Goal: Information Seeking & Learning: Learn about a topic

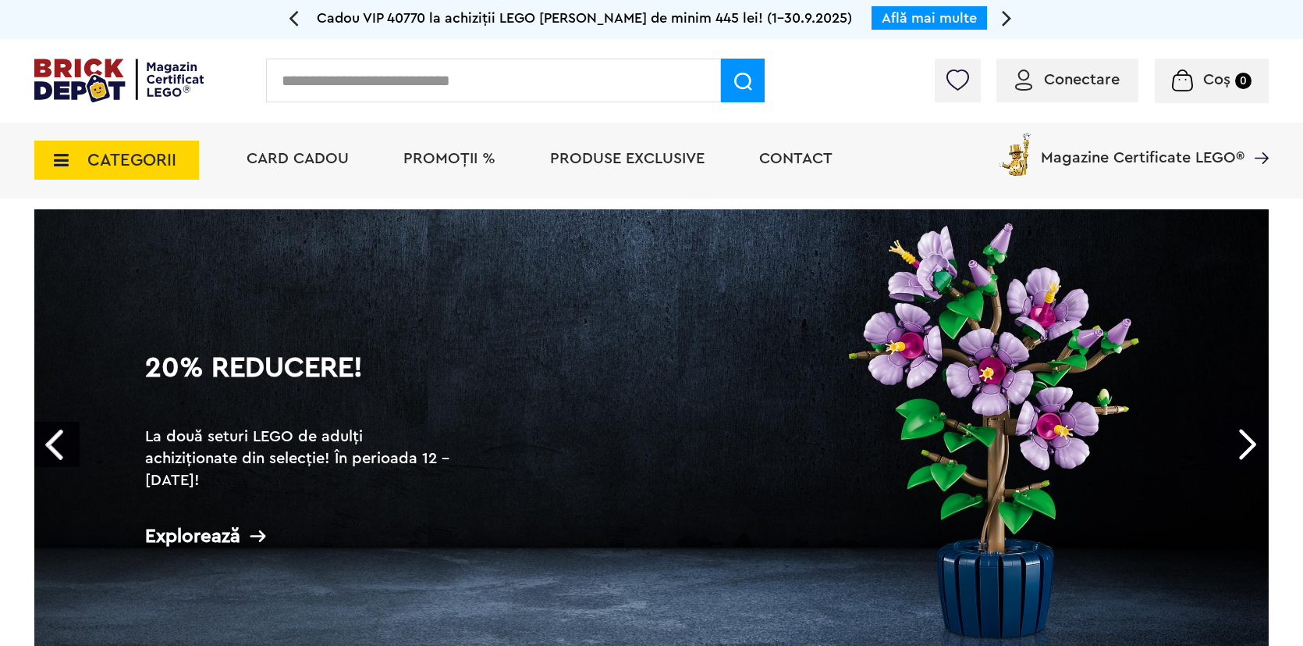
click at [129, 147] on span "CATEGORII" at bounding box center [116, 159] width 165 height 39
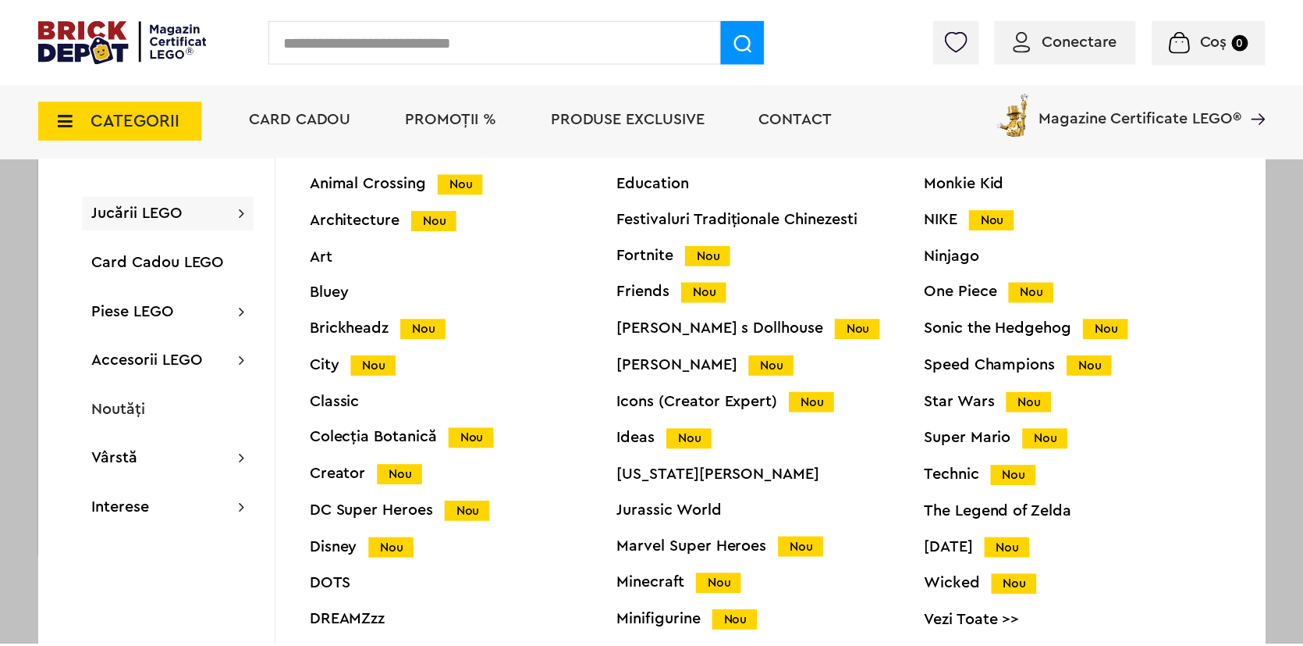
scroll to position [233, 0]
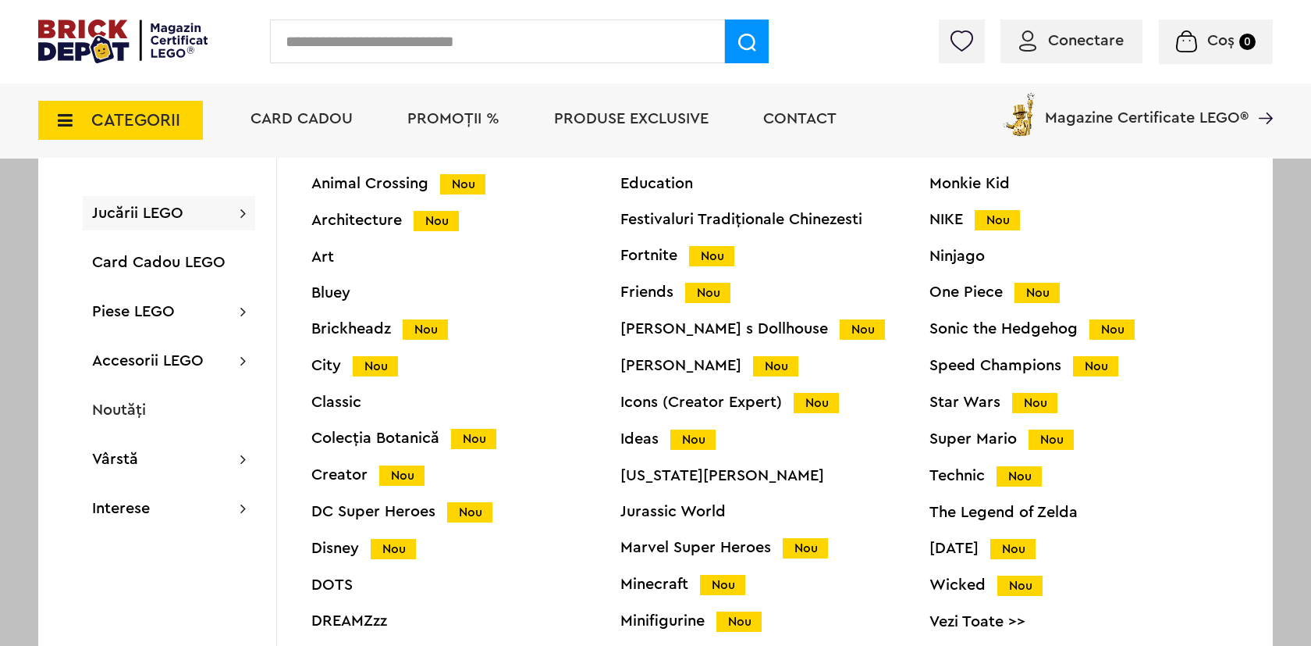
click at [955, 463] on div "Minions Monkie Kid NIKE Nou Ninjago One Piece Nou Sonic the Hedgehog Nou Speed …" at bounding box center [1084, 395] width 309 height 510
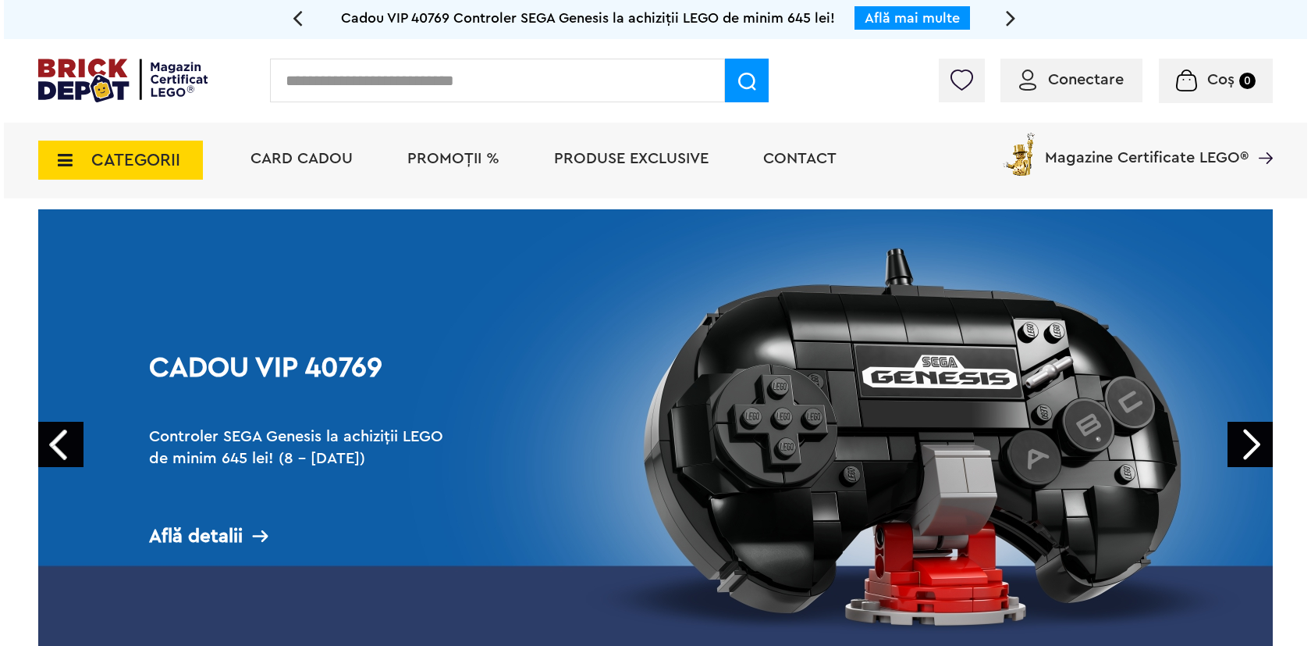
scroll to position [0, 0]
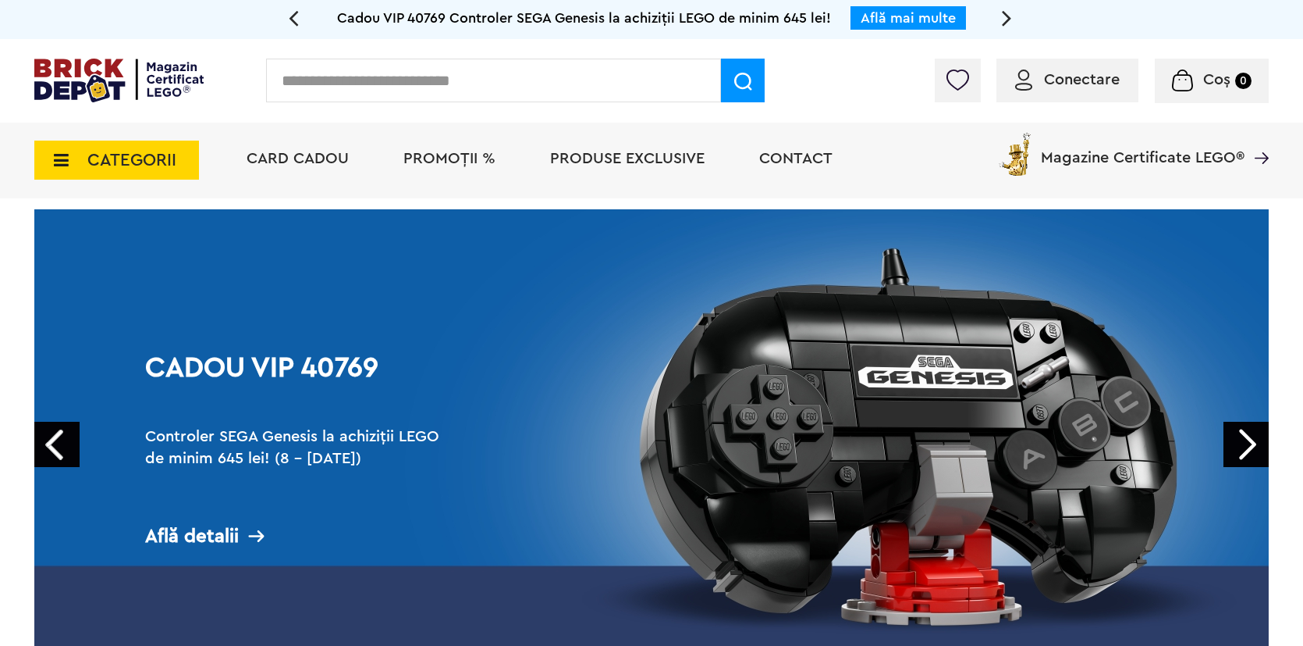
click at [146, 165] on span "CATEGORII" at bounding box center [131, 159] width 89 height 17
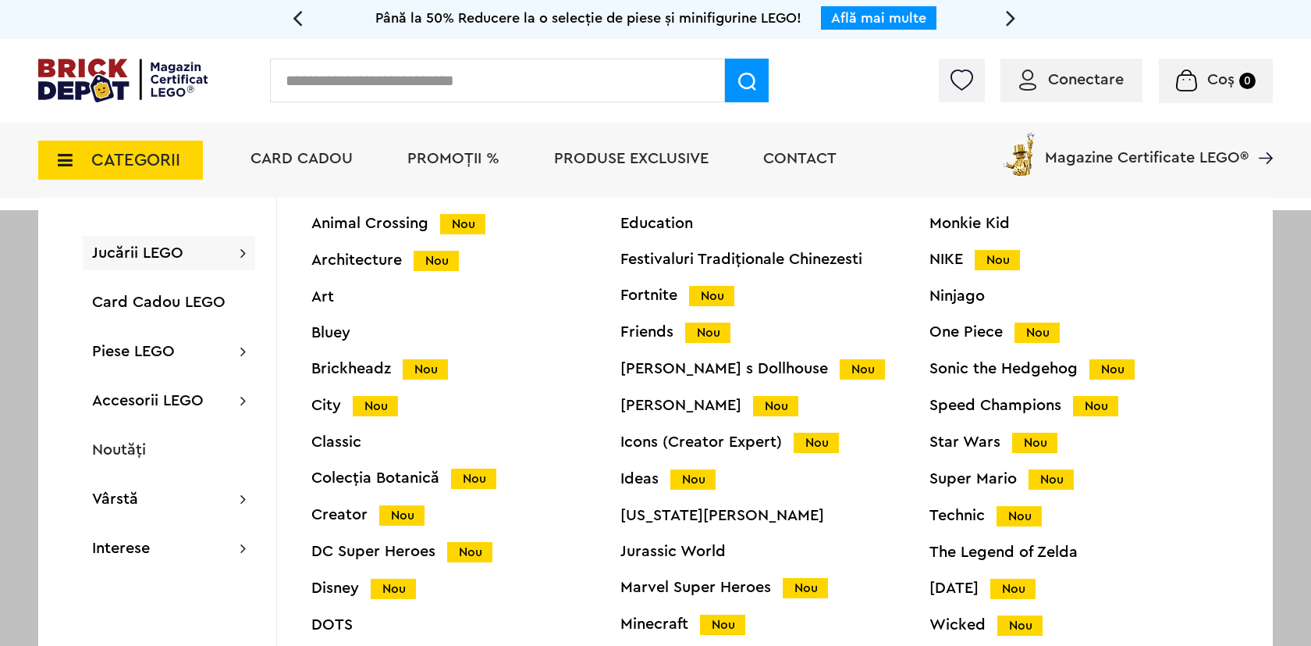
click at [950, 517] on div "Technic Nou" at bounding box center [1084, 515] width 309 height 16
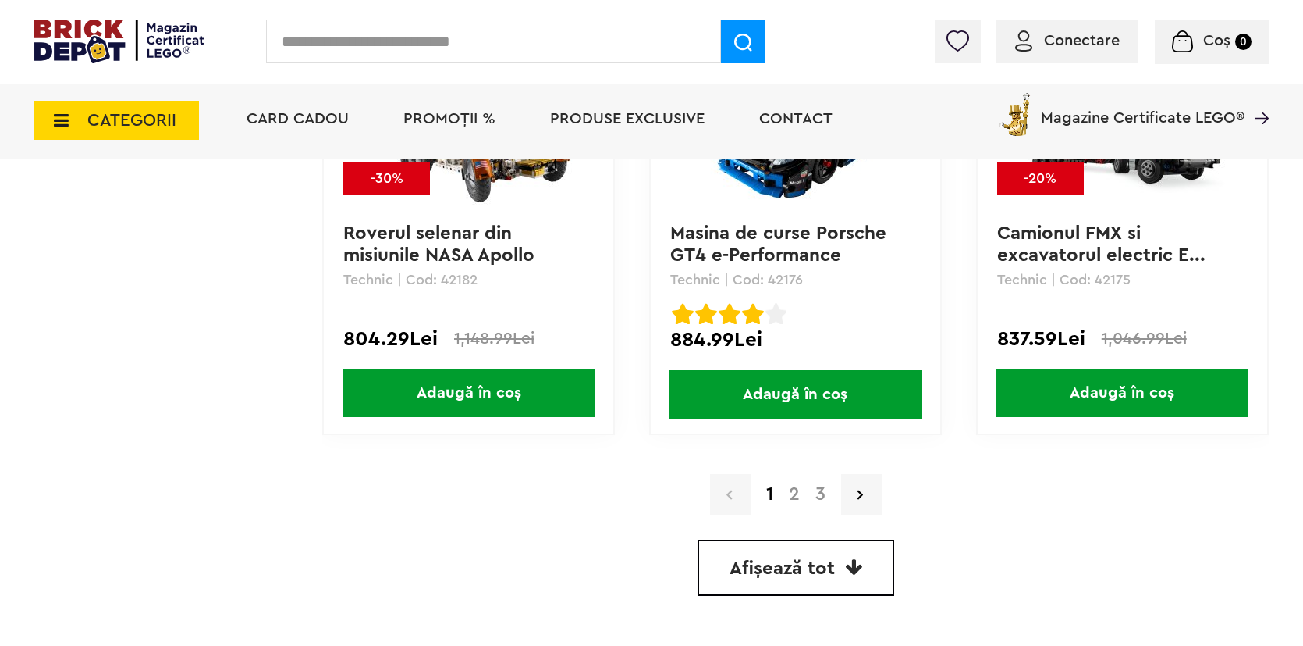
scroll to position [4631, 0]
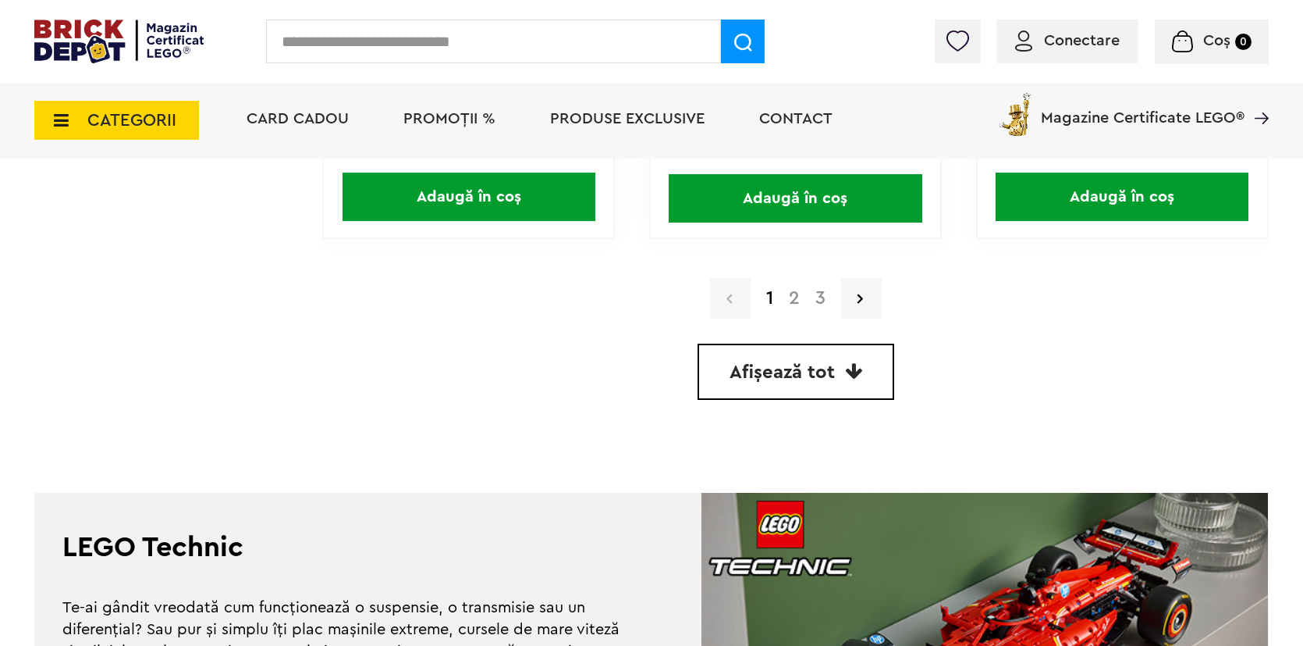
click at [784, 305] on link "2" at bounding box center [794, 298] width 27 height 19
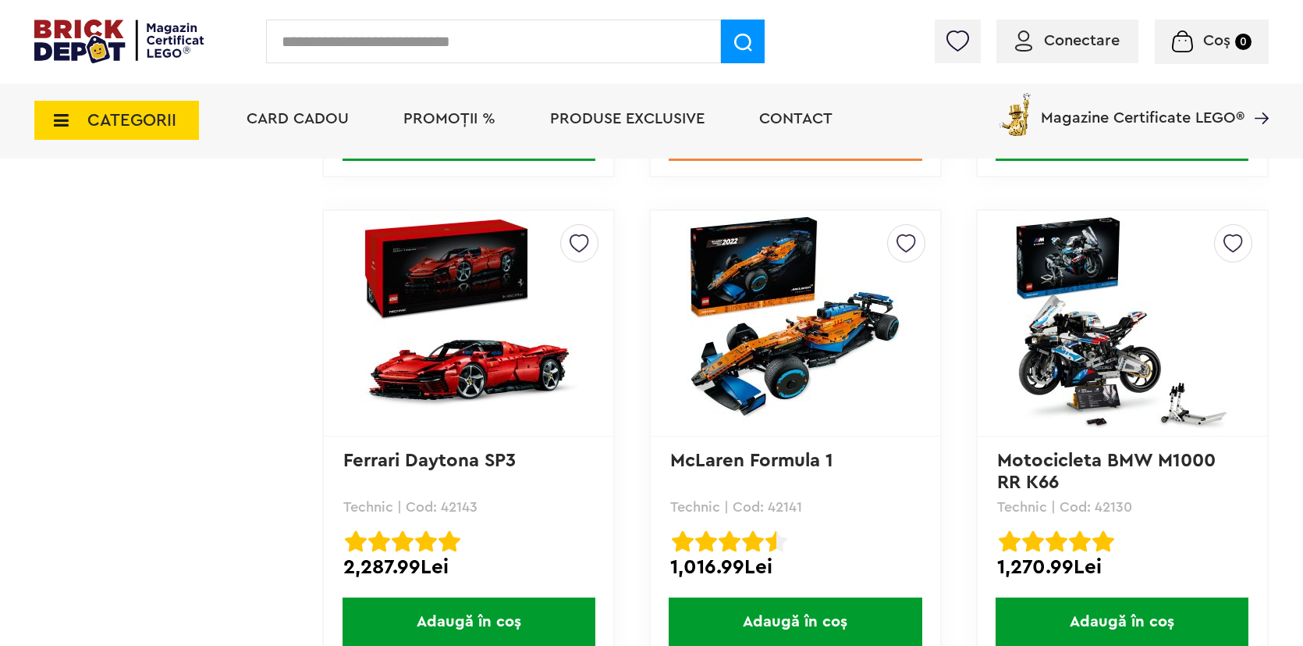
scroll to position [4235, 0]
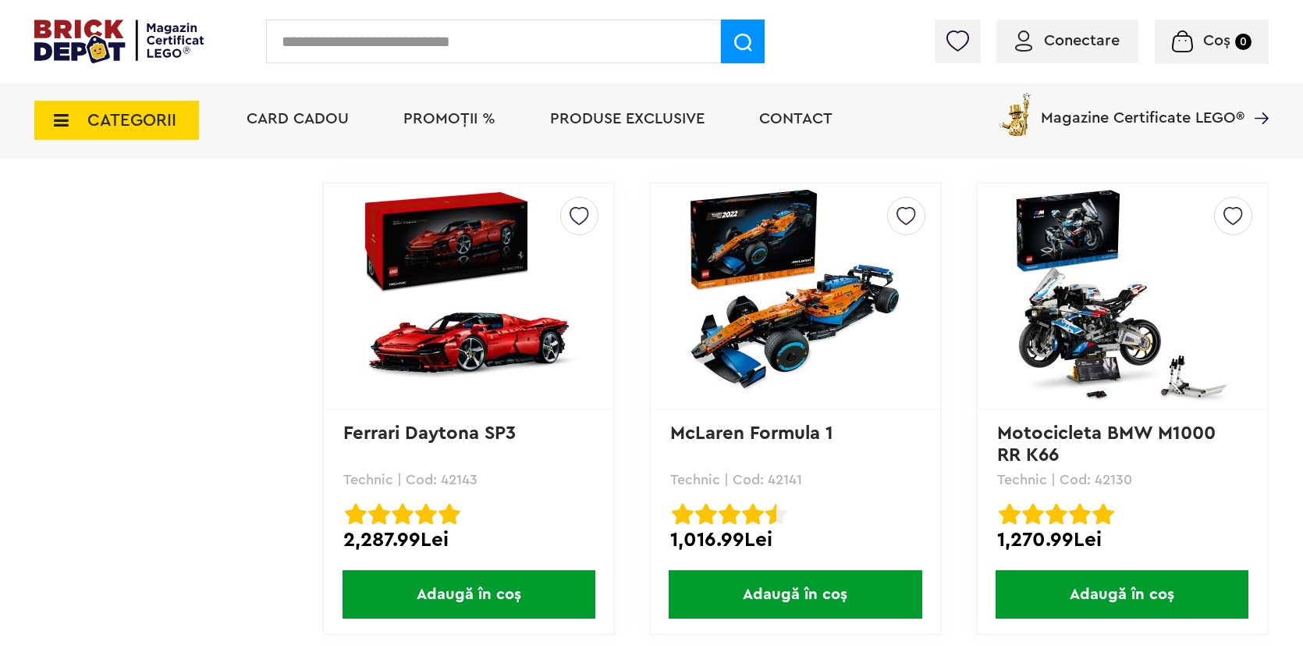
click at [478, 350] on img at bounding box center [469, 296] width 219 height 219
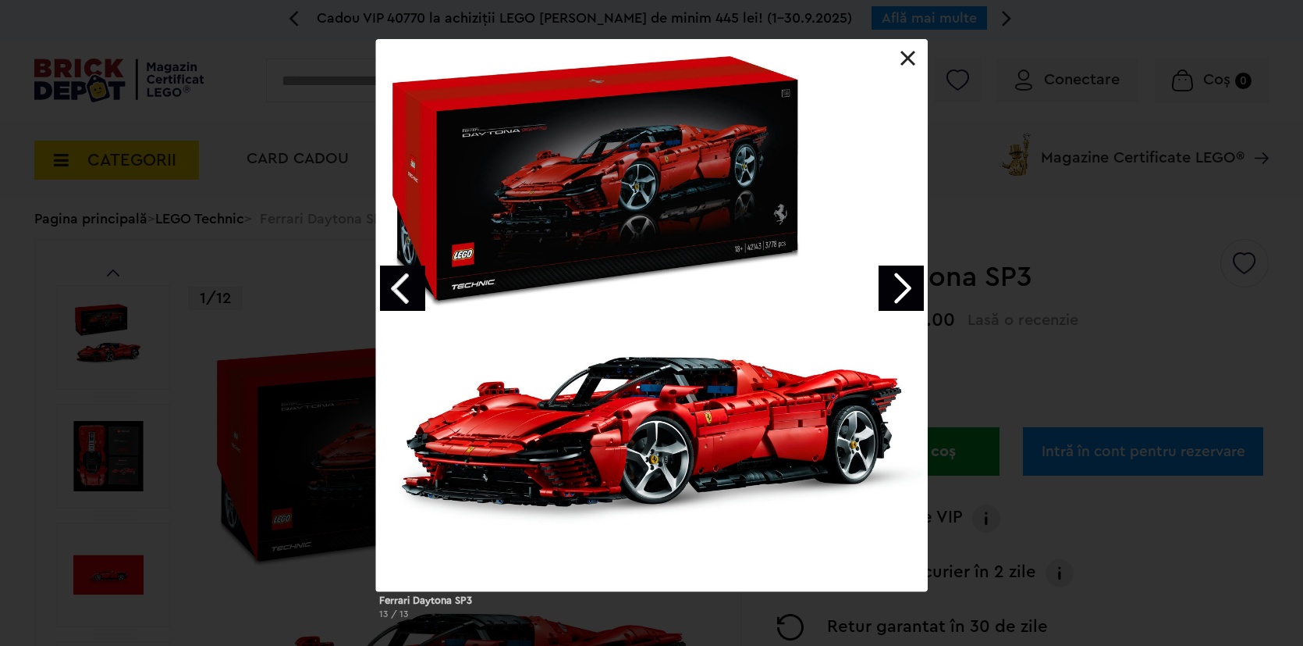
click at [902, 302] on link "Next image" at bounding box center [901, 287] width 45 height 45
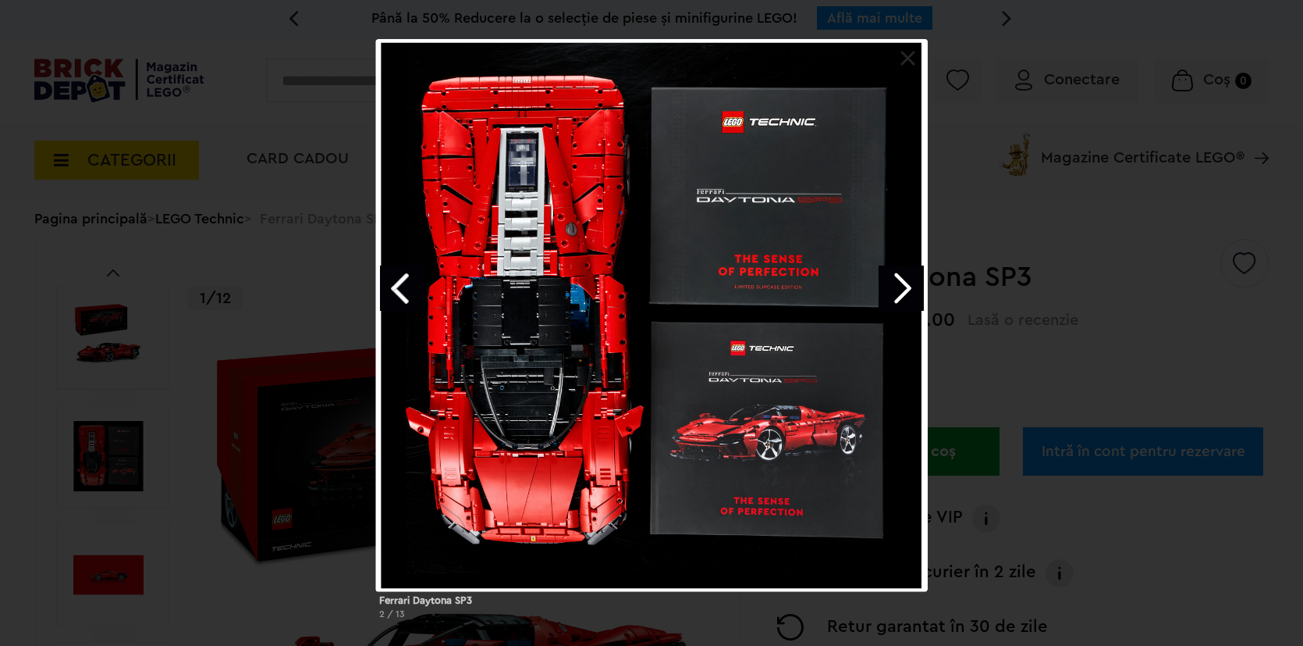
click at [902, 302] on link "Next image" at bounding box center [901, 287] width 45 height 45
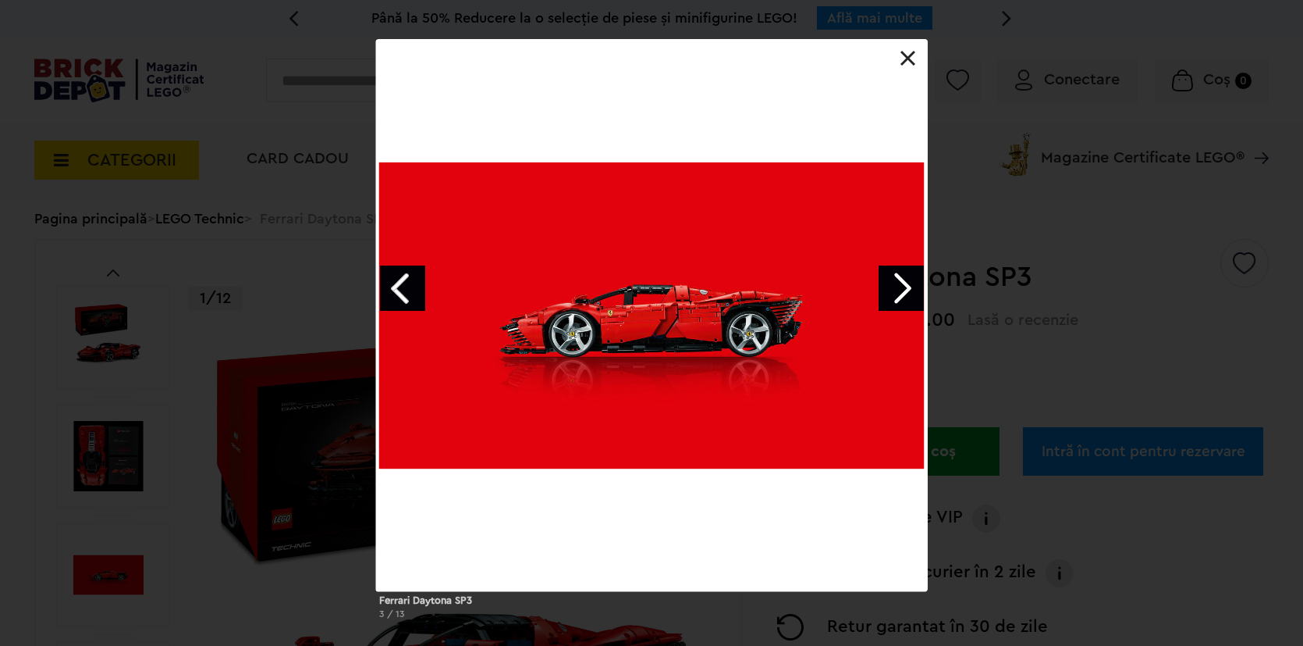
click at [902, 302] on link "Next image" at bounding box center [901, 287] width 45 height 45
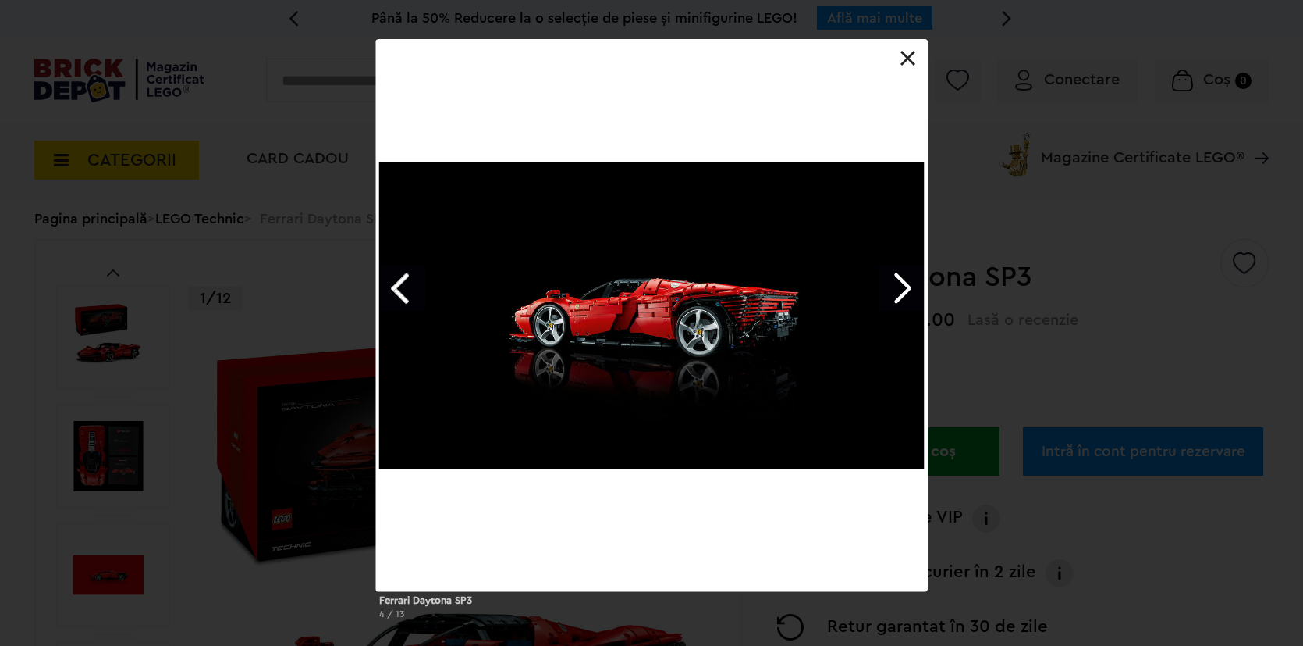
click at [902, 302] on link "Next image" at bounding box center [901, 287] width 45 height 45
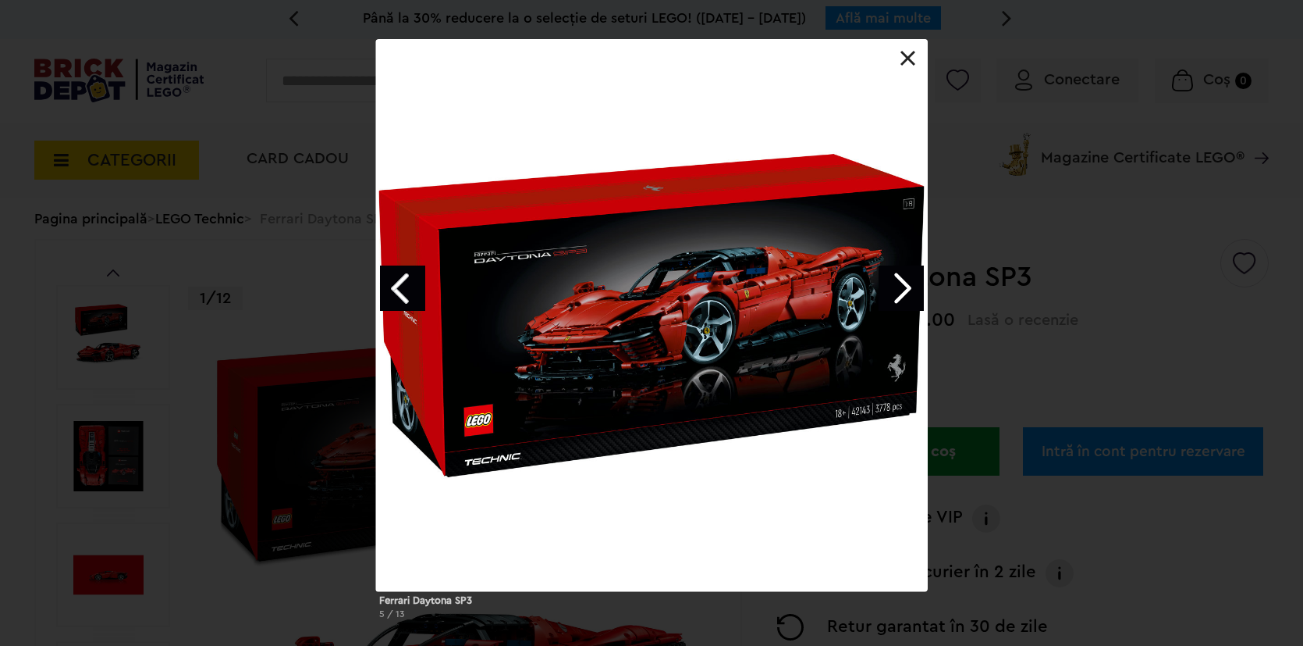
click at [902, 302] on link "Next image" at bounding box center [901, 287] width 45 height 45
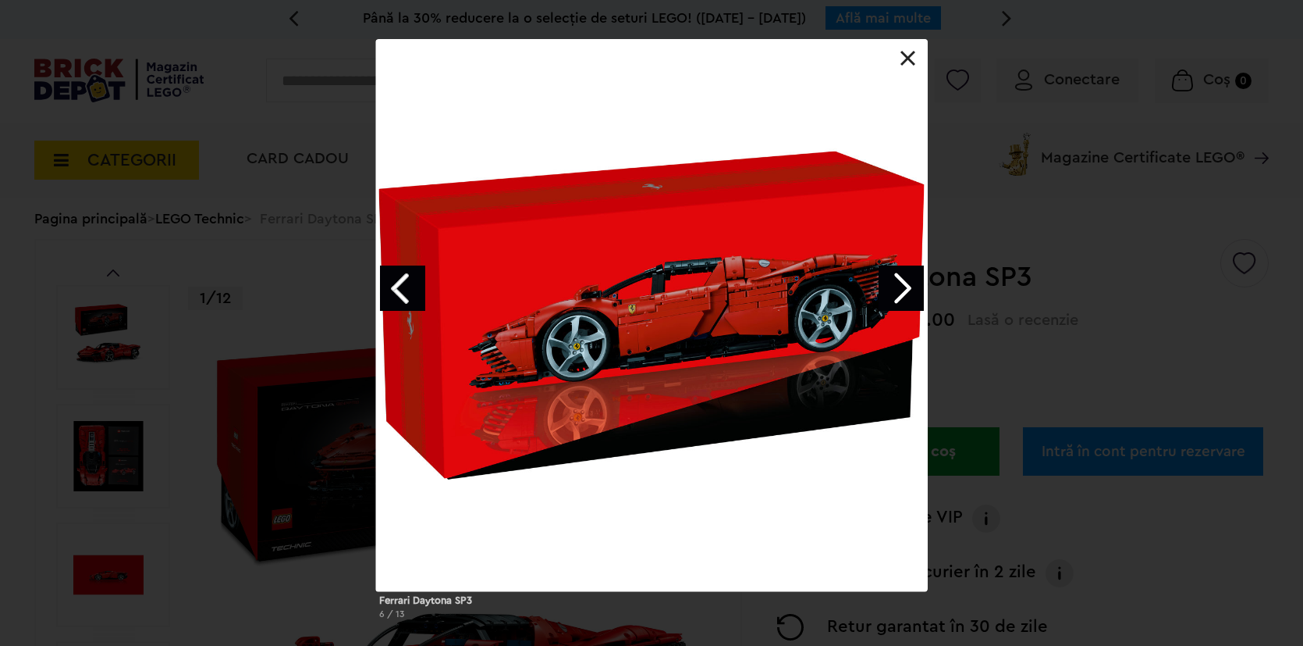
click at [902, 302] on link "Next image" at bounding box center [901, 287] width 45 height 45
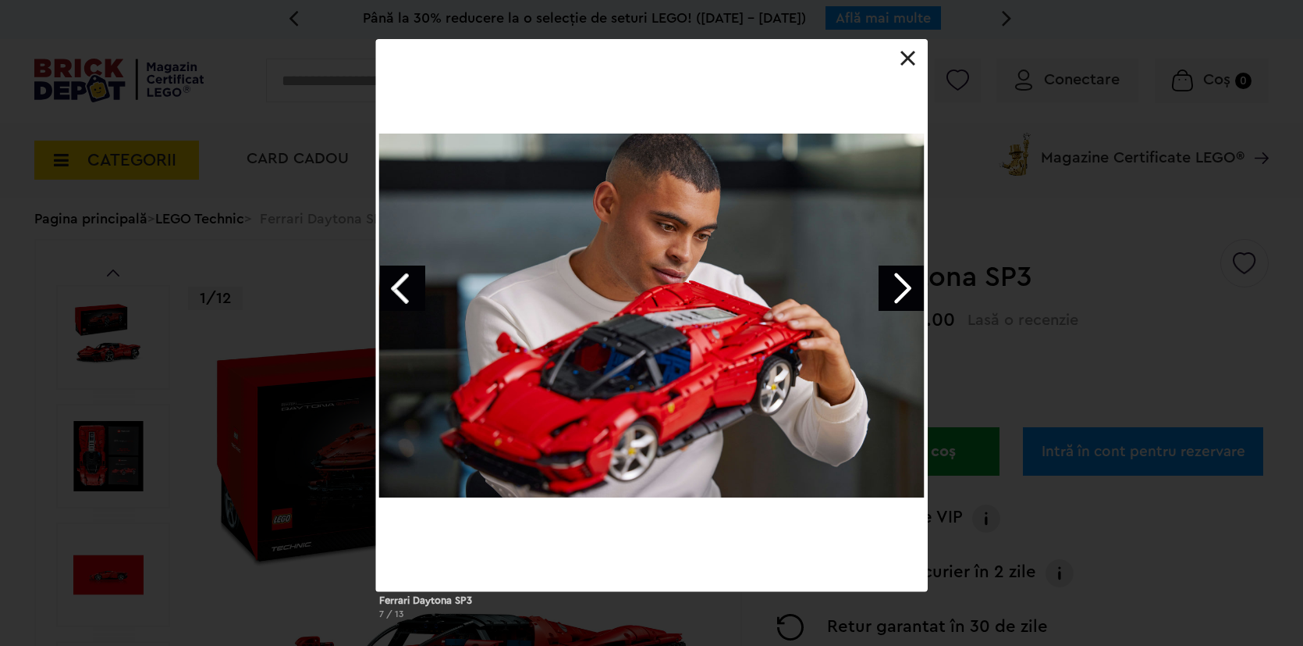
click at [901, 302] on link "Next image" at bounding box center [901, 287] width 45 height 45
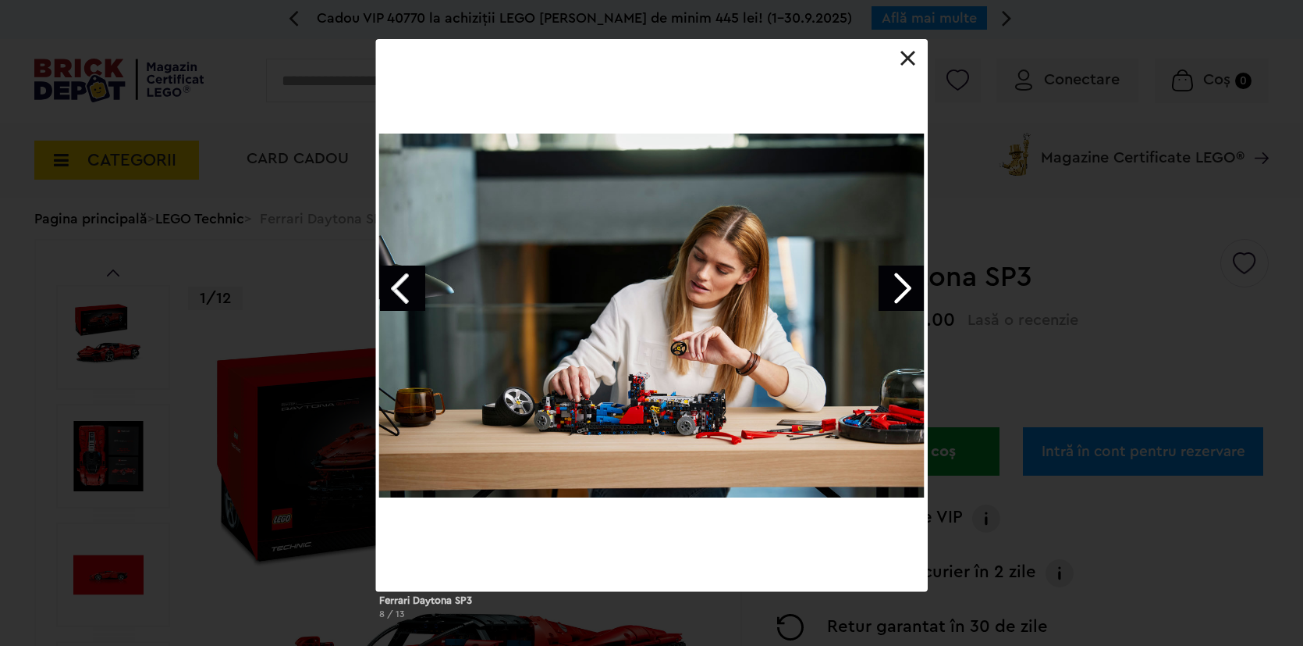
click at [901, 302] on link "Next image" at bounding box center [901, 287] width 45 height 45
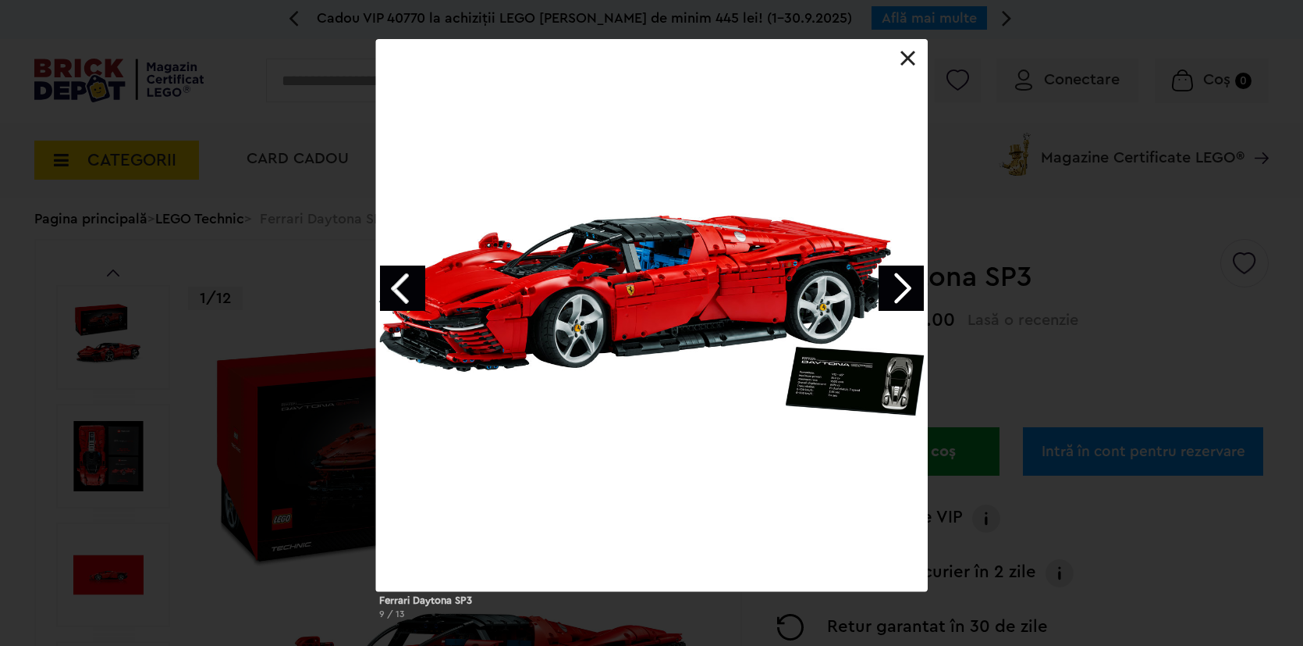
click at [901, 302] on link "Next image" at bounding box center [901, 287] width 45 height 45
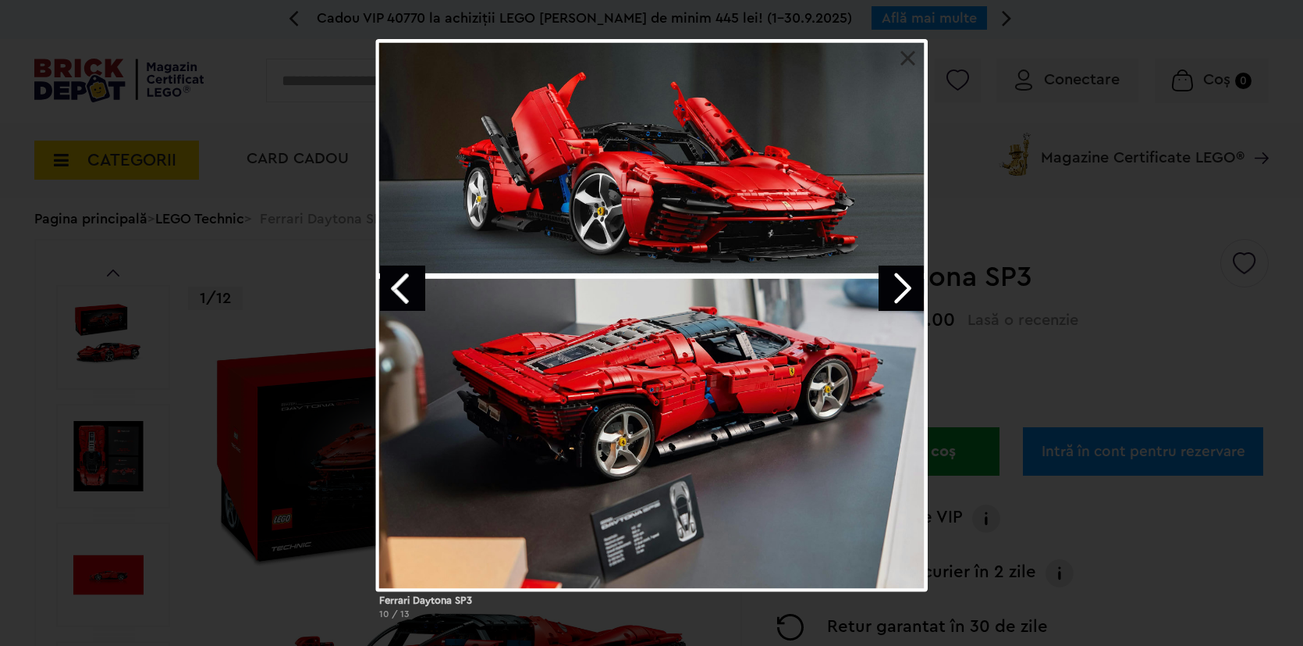
click at [901, 302] on link "Next image" at bounding box center [901, 287] width 45 height 45
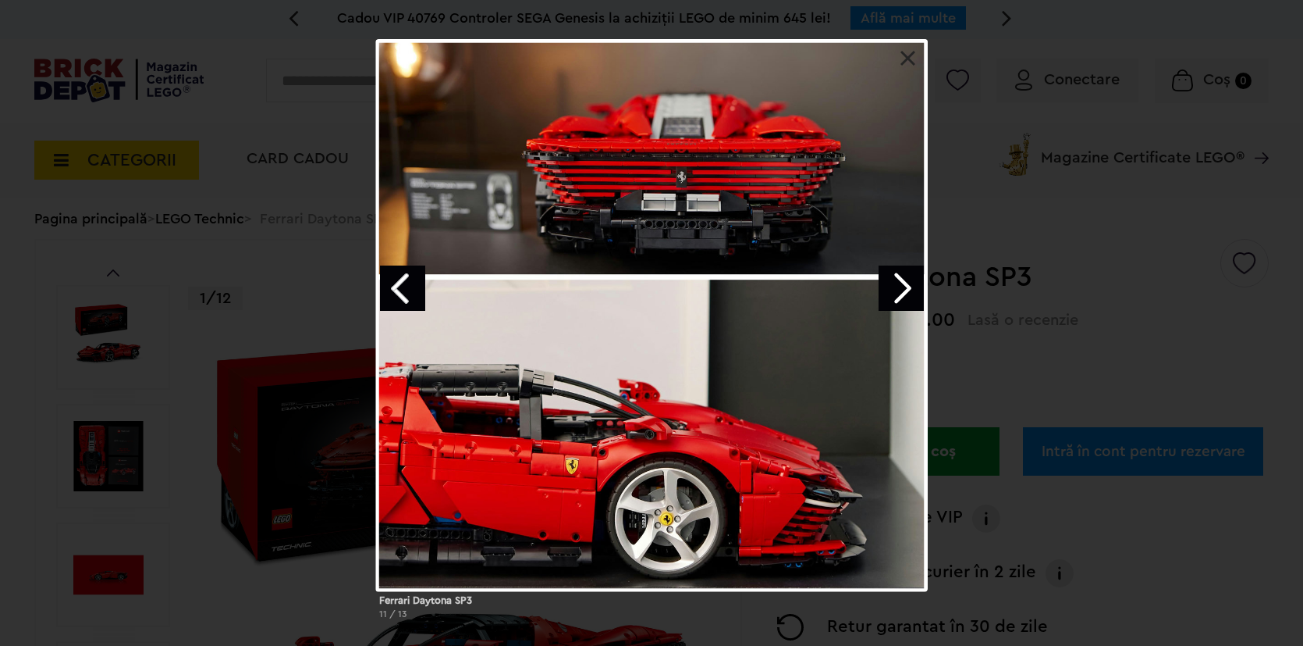
click at [901, 302] on link "Next image" at bounding box center [901, 287] width 45 height 45
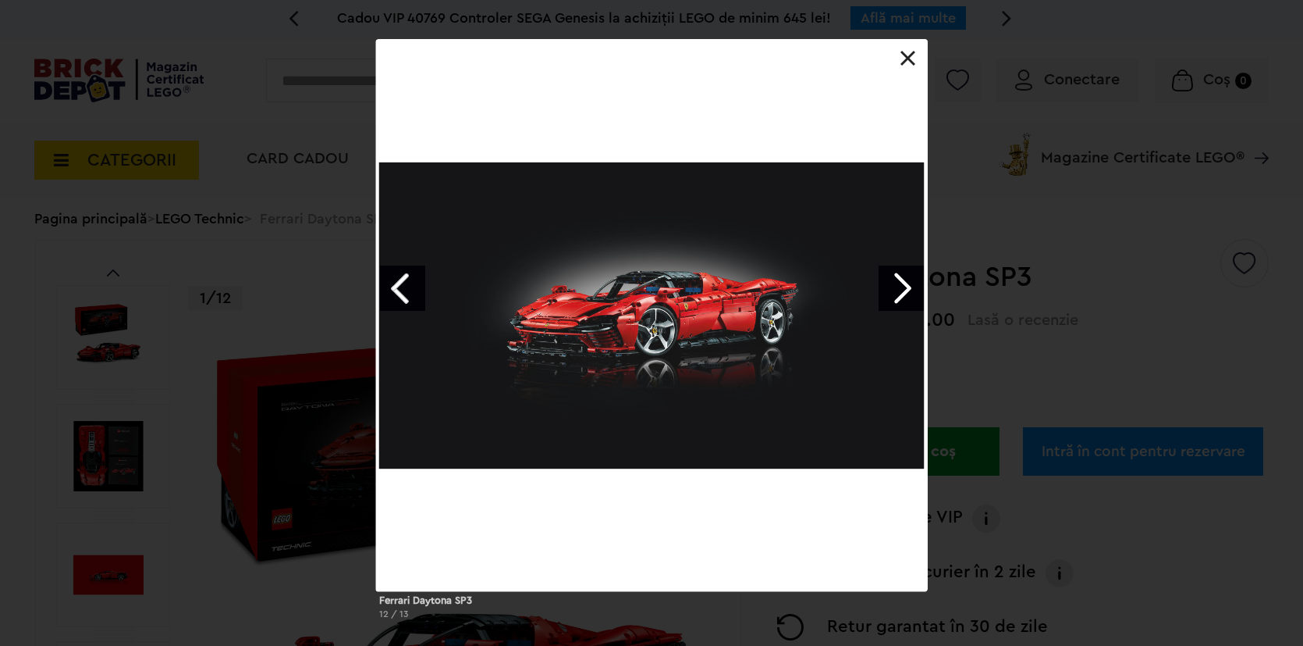
click at [901, 302] on link "Next image" at bounding box center [901, 287] width 45 height 45
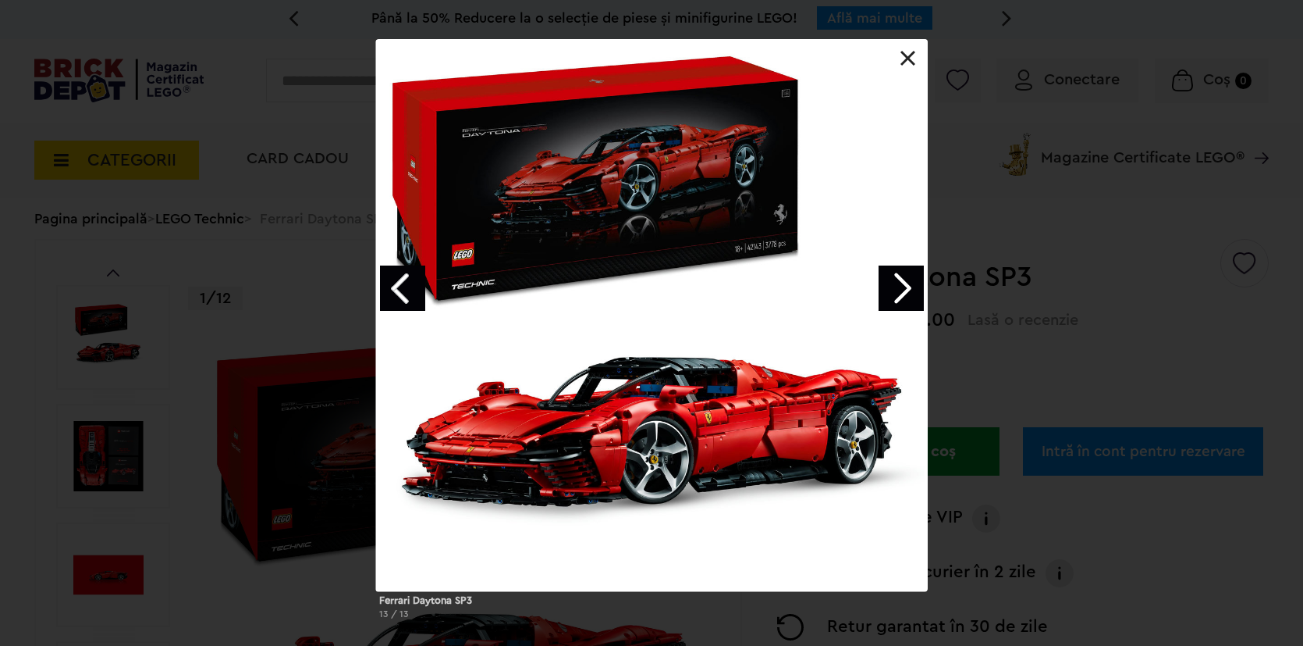
click at [885, 280] on link "Next image" at bounding box center [901, 287] width 45 height 45
click at [905, 62] on link at bounding box center [909, 59] width 16 height 16
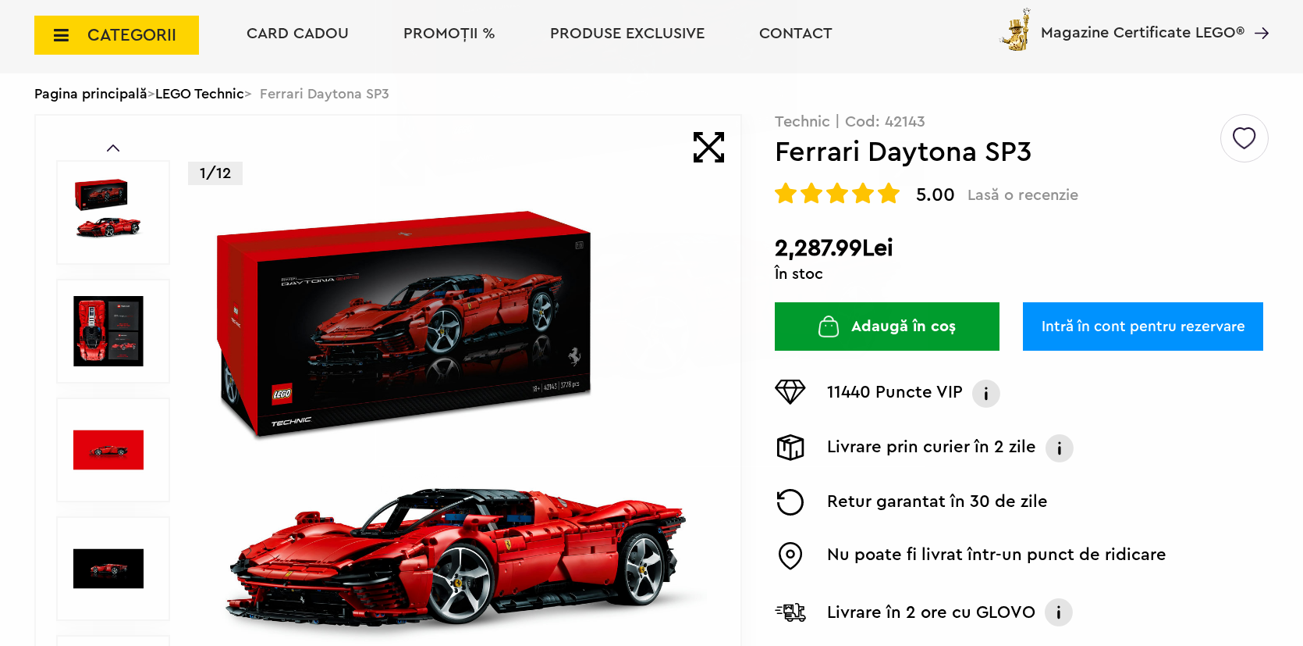
scroll to position [297, 0]
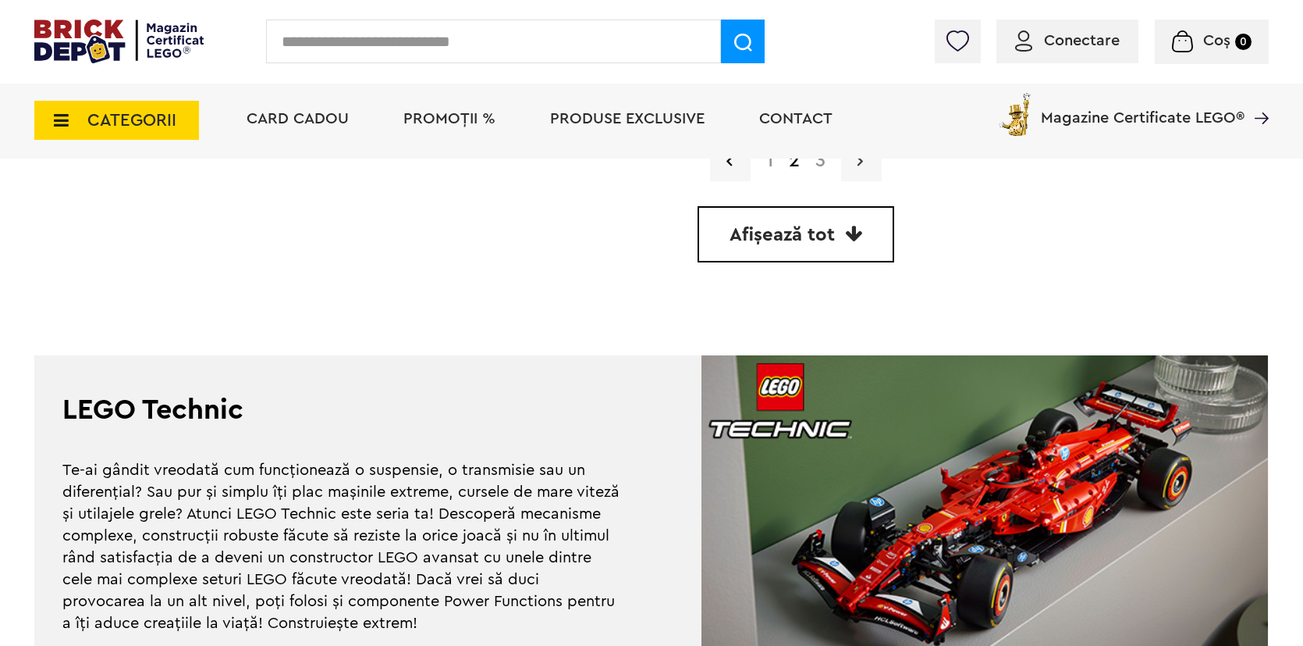
scroll to position [4769, 0]
click at [862, 168] on link at bounding box center [861, 160] width 41 height 41
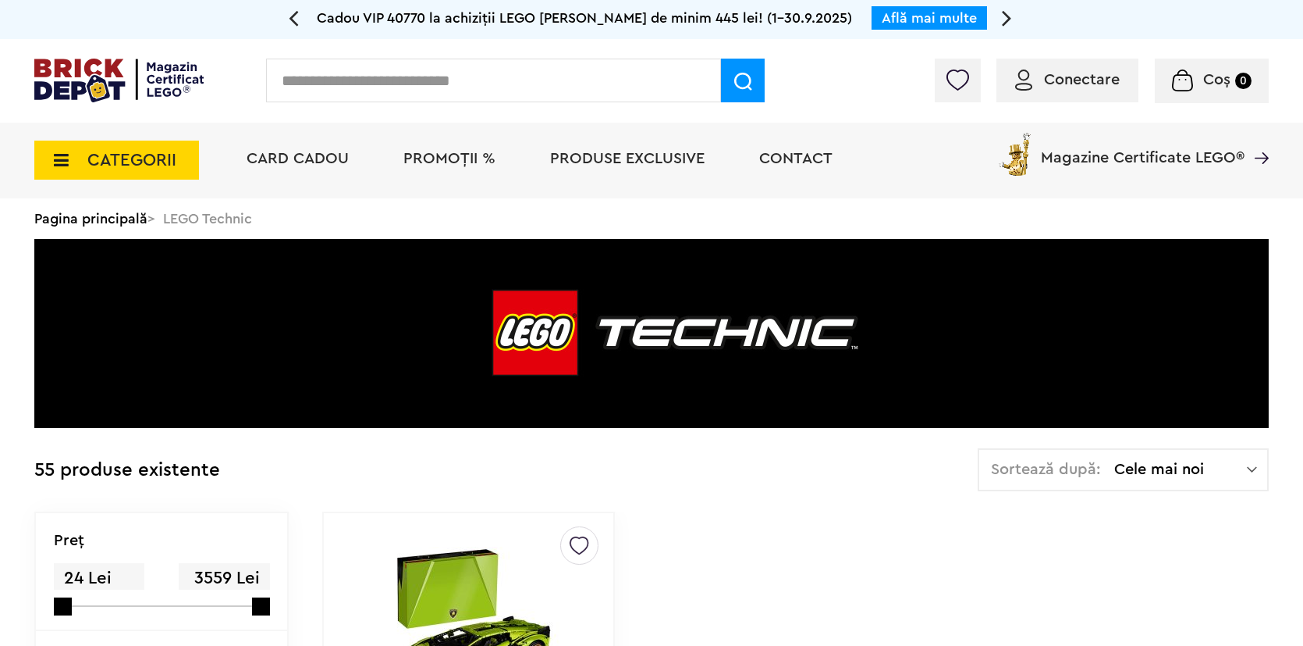
scroll to position [407, 0]
